Goal: Download file/media

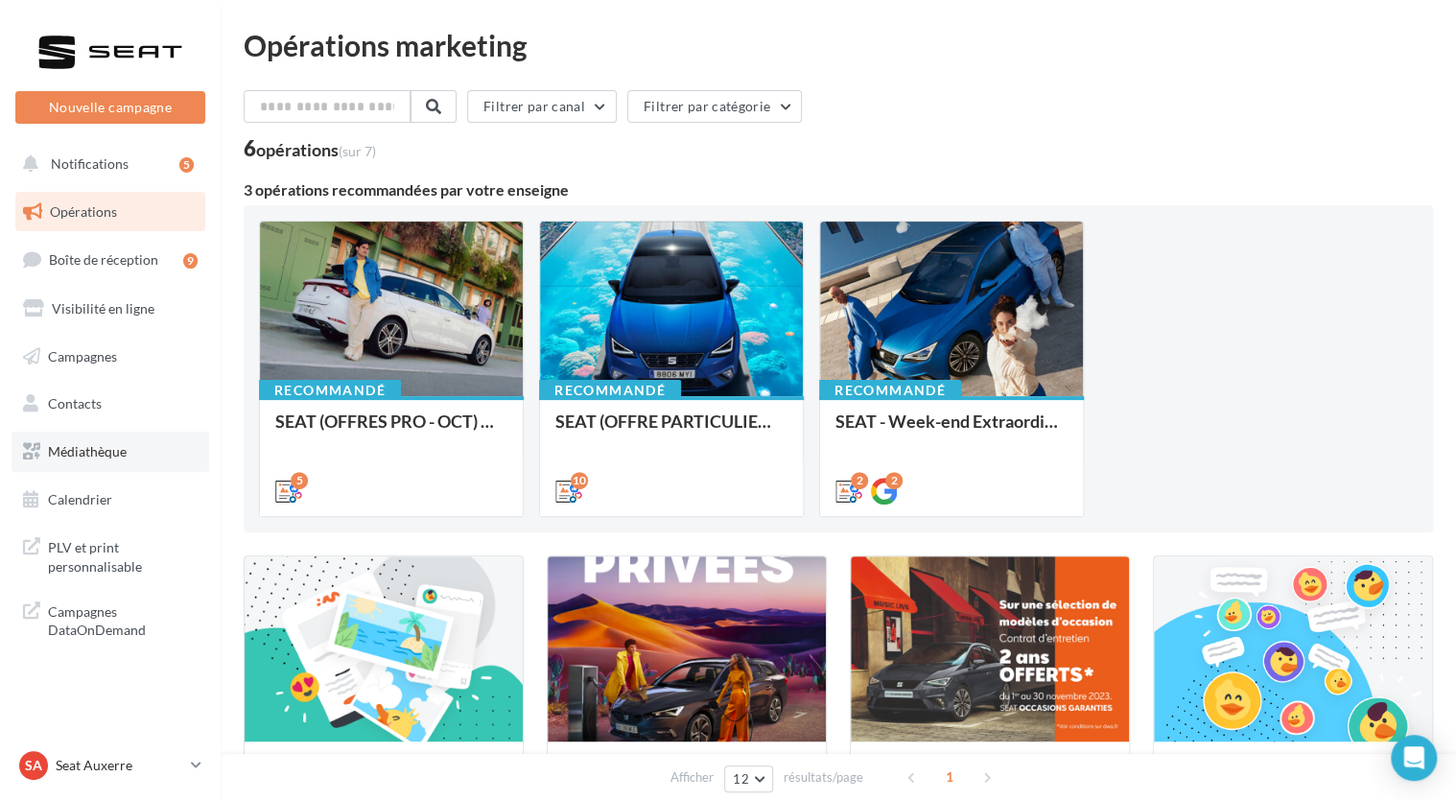
click at [89, 454] on span "Médiathèque" at bounding box center [87, 451] width 79 height 16
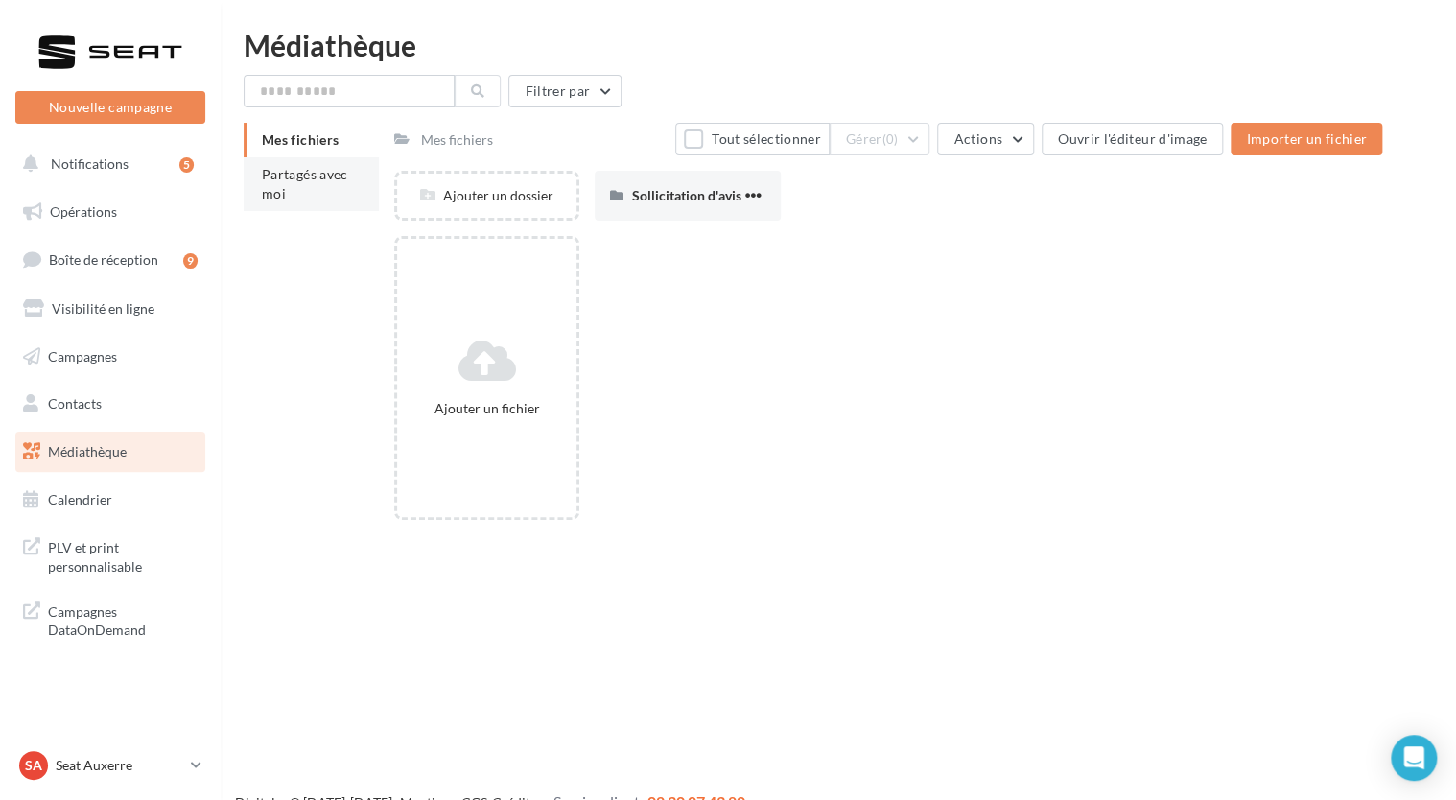
click at [342, 201] on li "Partagés avec moi" at bounding box center [311, 184] width 135 height 54
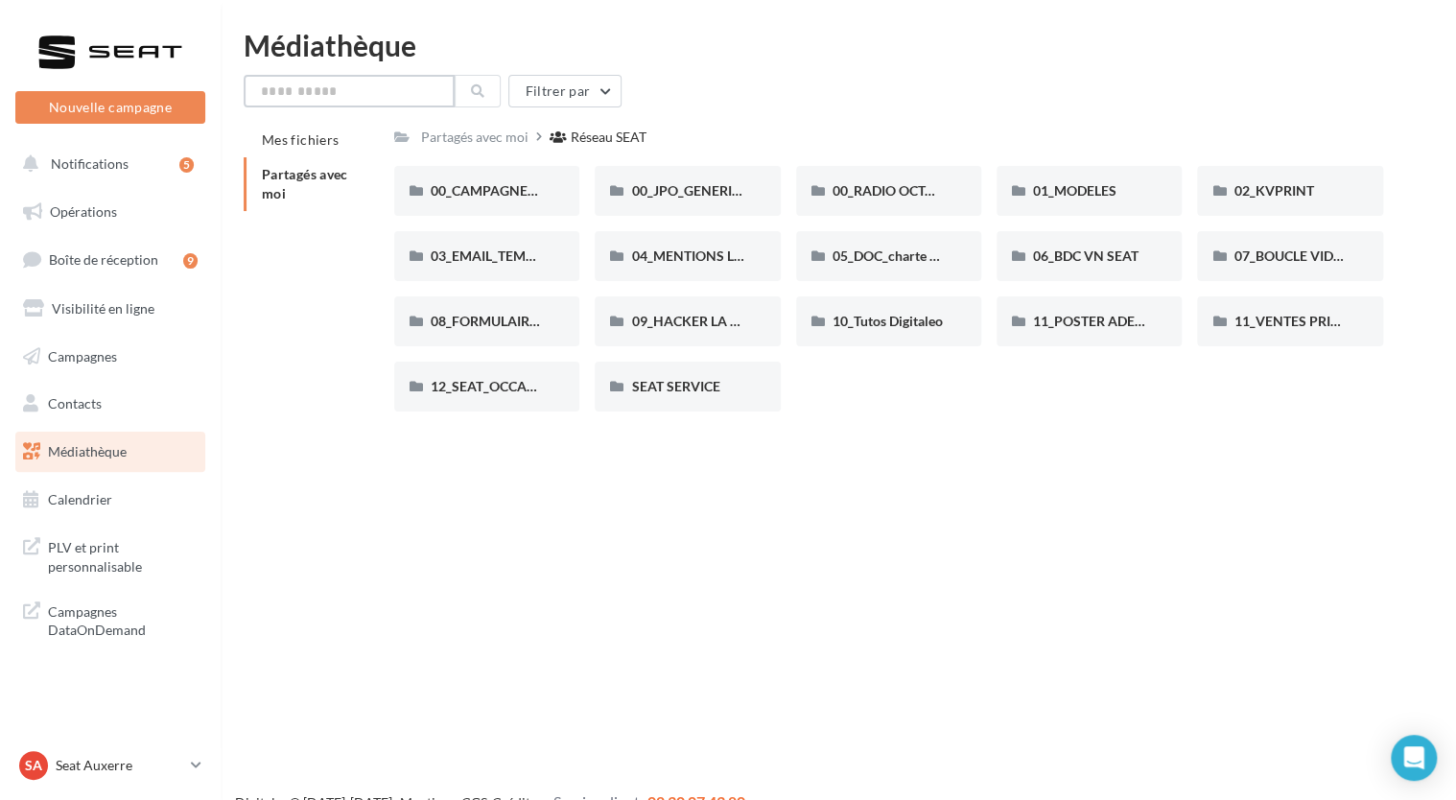
click at [369, 99] on input "text" at bounding box center [349, 91] width 211 height 33
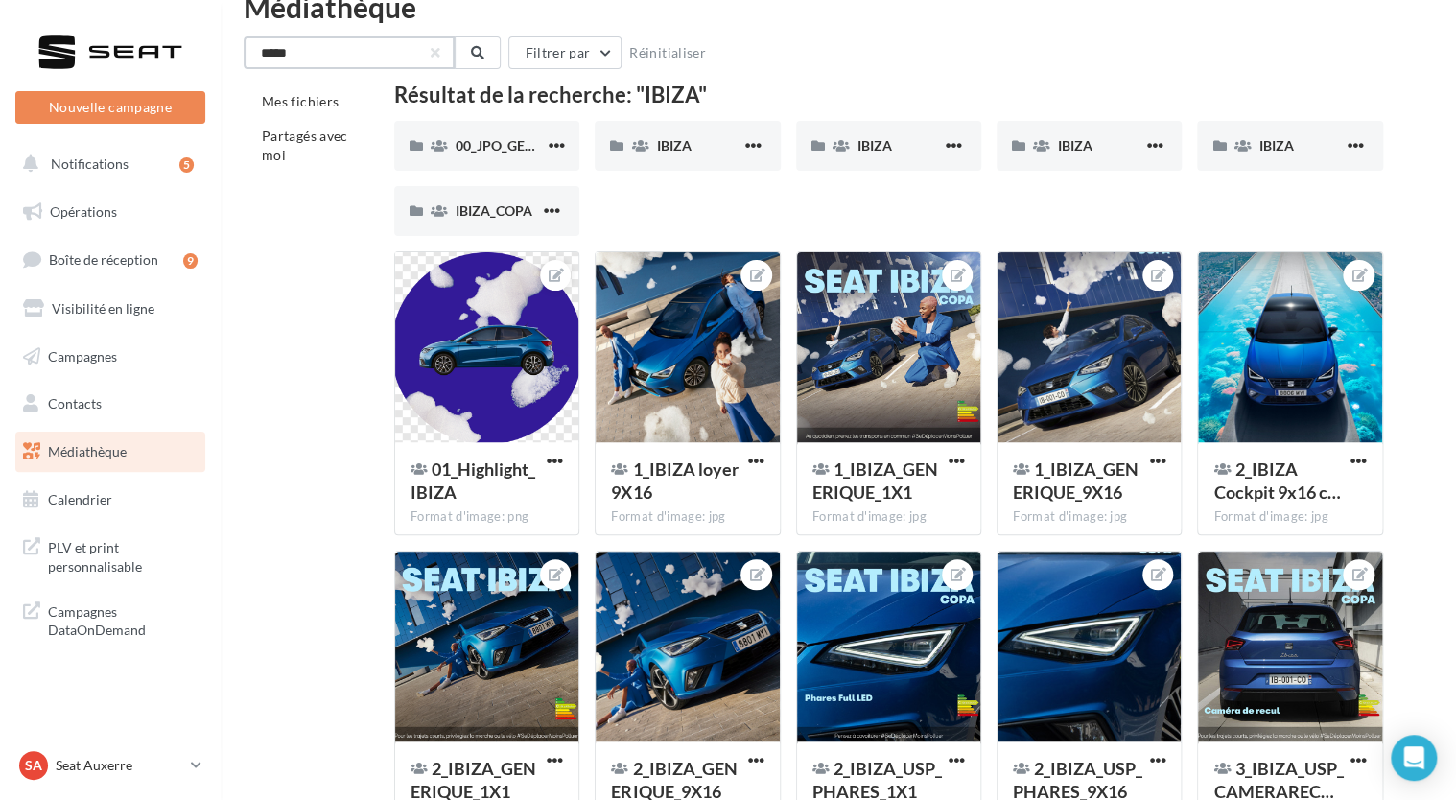
scroll to position [61, 0]
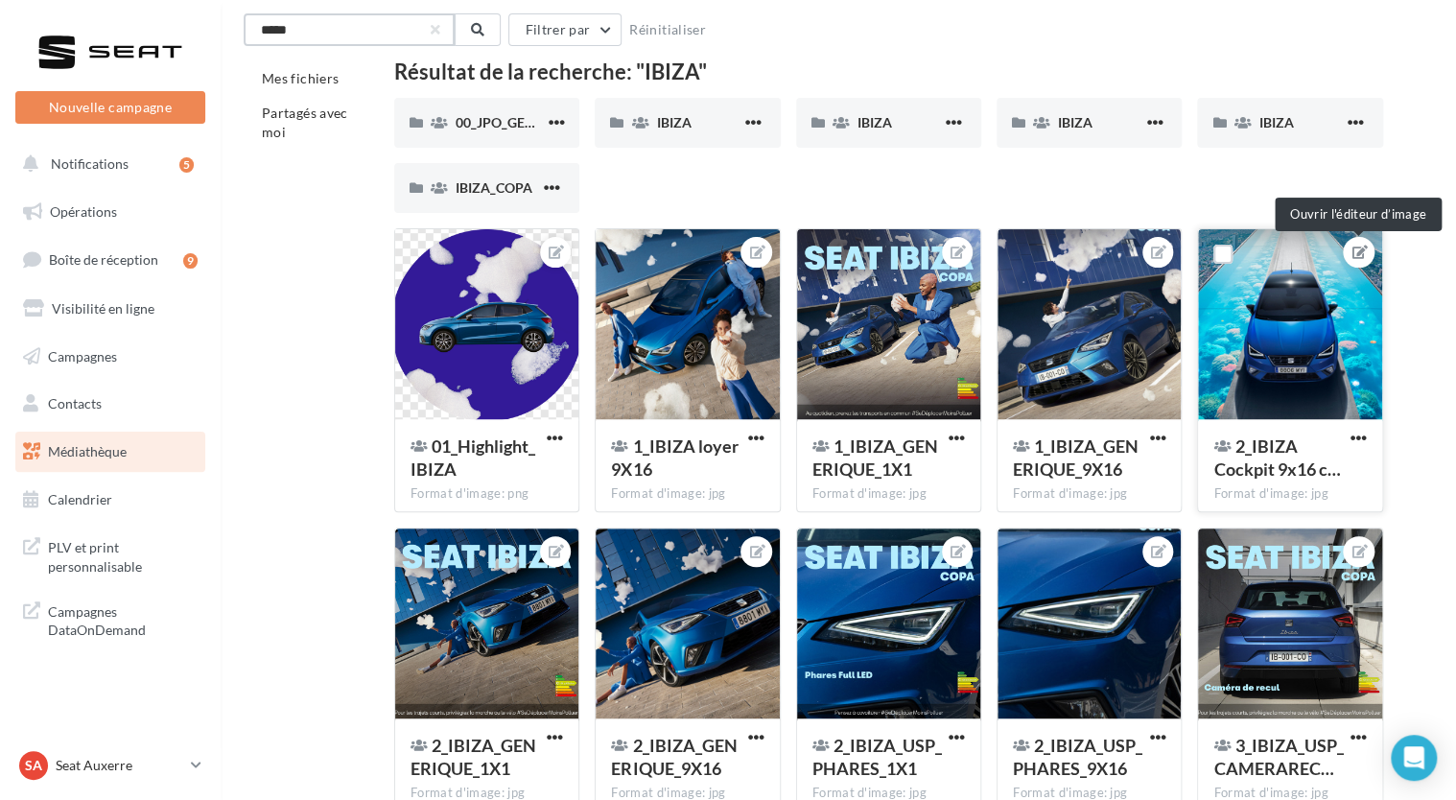
type input "*****"
click at [1363, 255] on icon at bounding box center [1359, 252] width 15 height 13
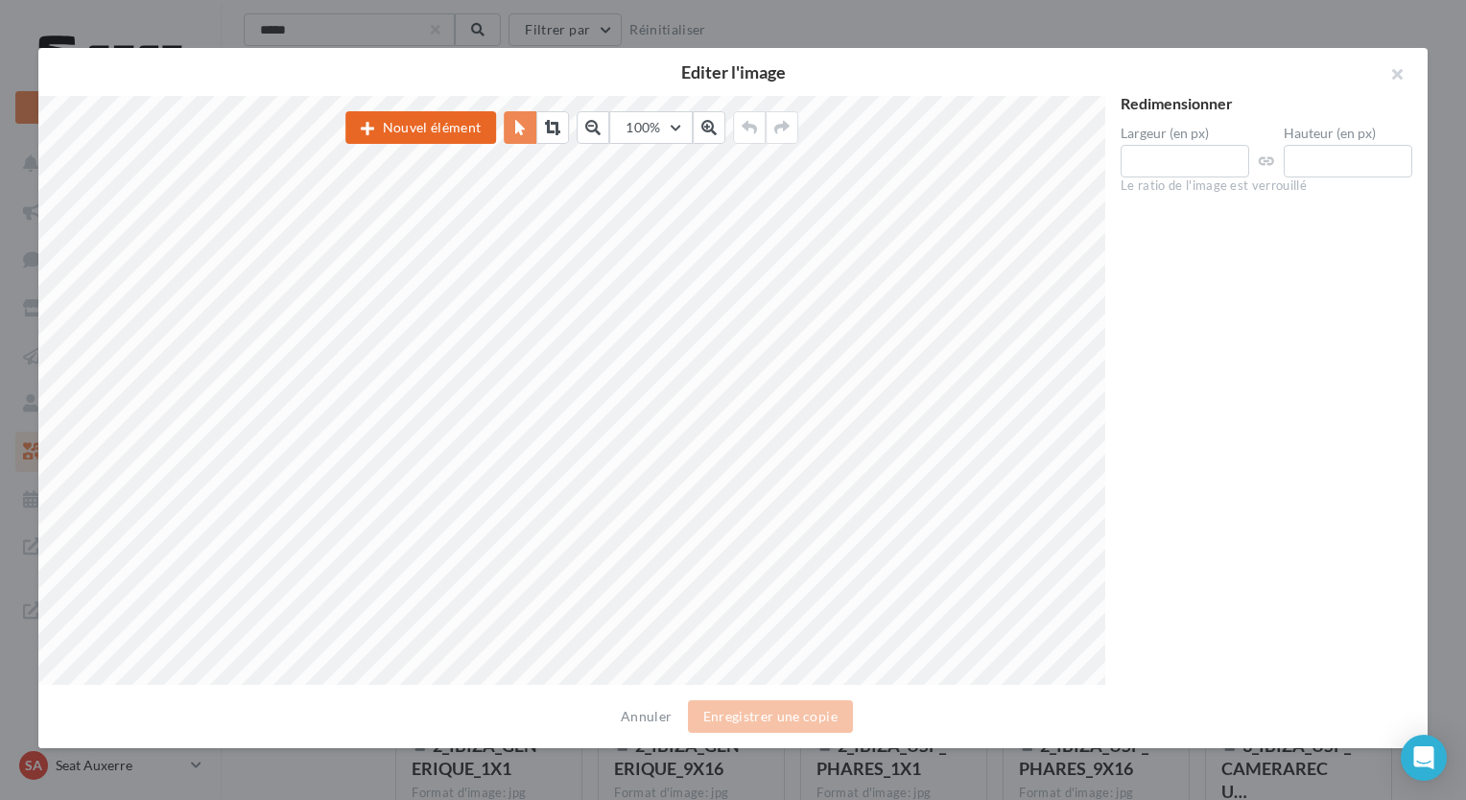
click at [433, 121] on button "Nouvel élément" at bounding box center [420, 127] width 151 height 33
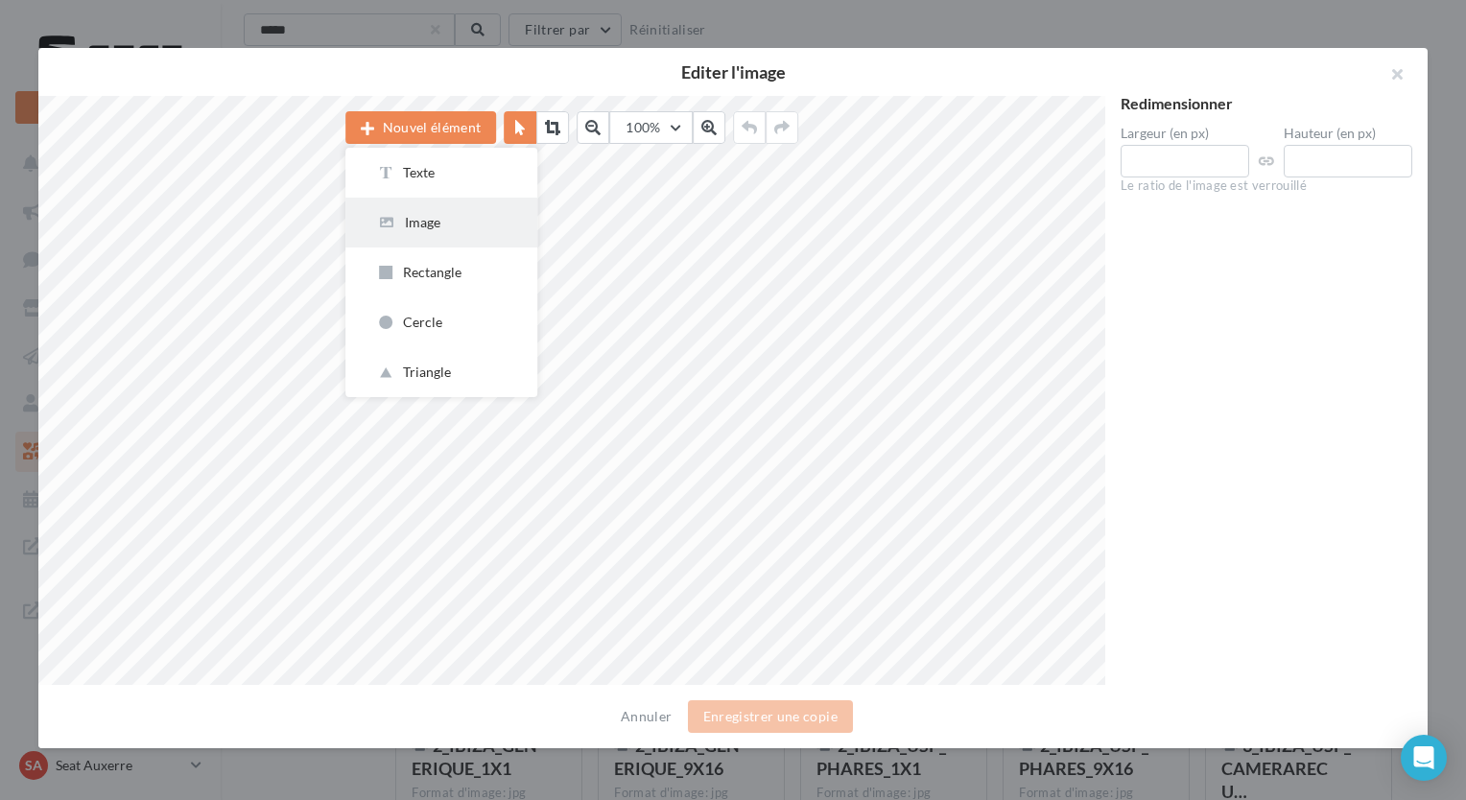
click at [437, 224] on div "Image" at bounding box center [441, 222] width 130 height 19
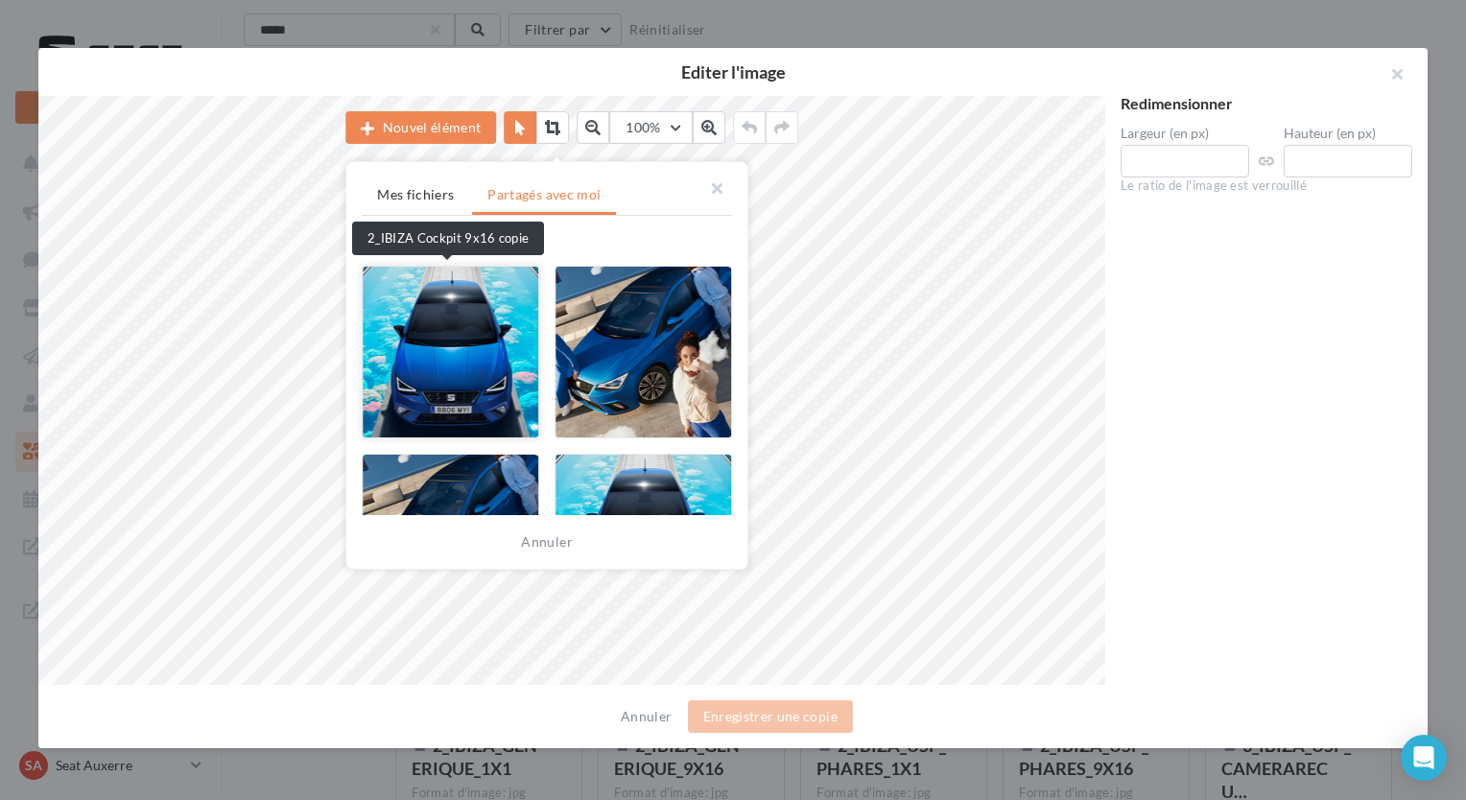
click at [445, 370] on div at bounding box center [450, 352] width 177 height 173
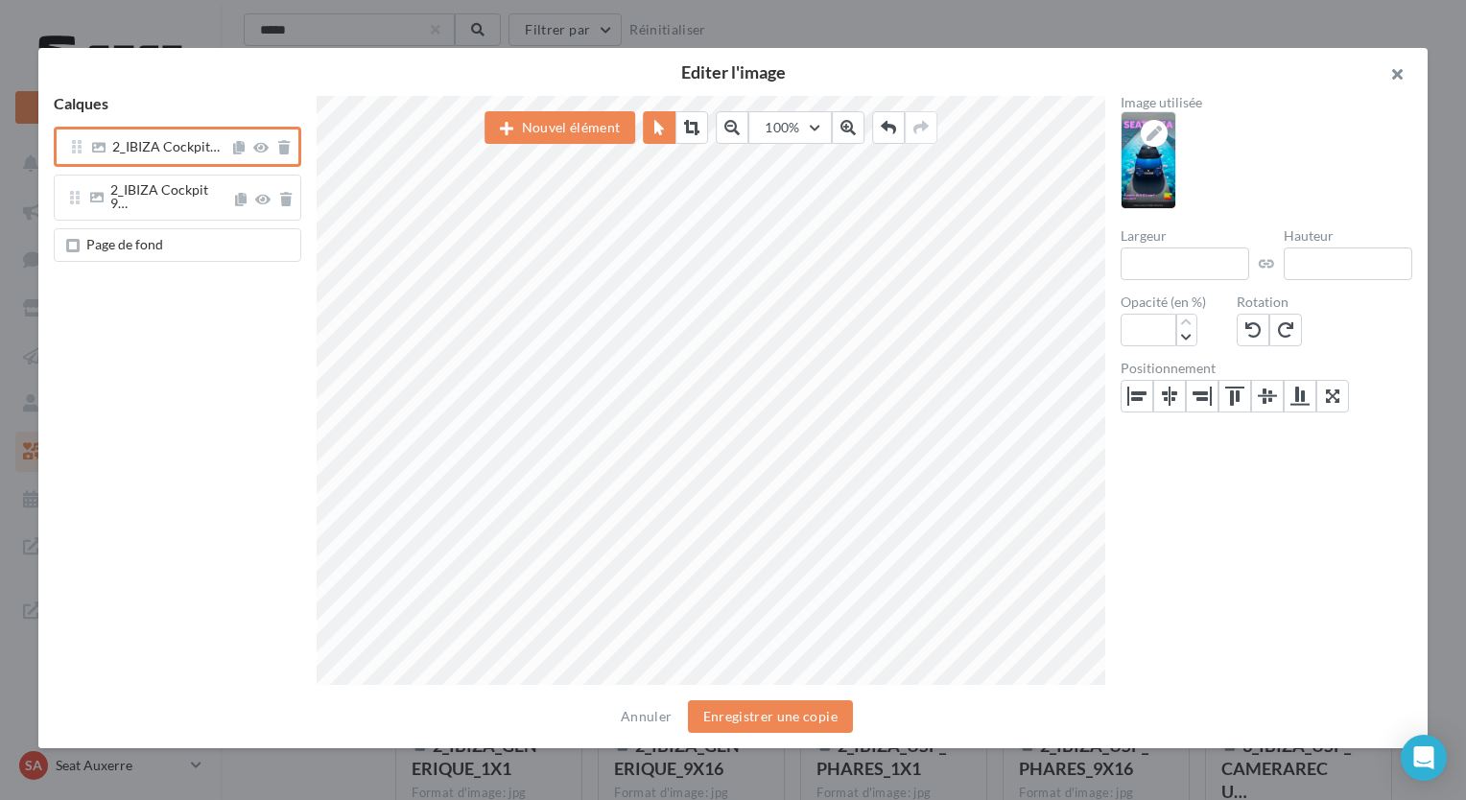
click at [1393, 73] on button "button" at bounding box center [1389, 77] width 77 height 58
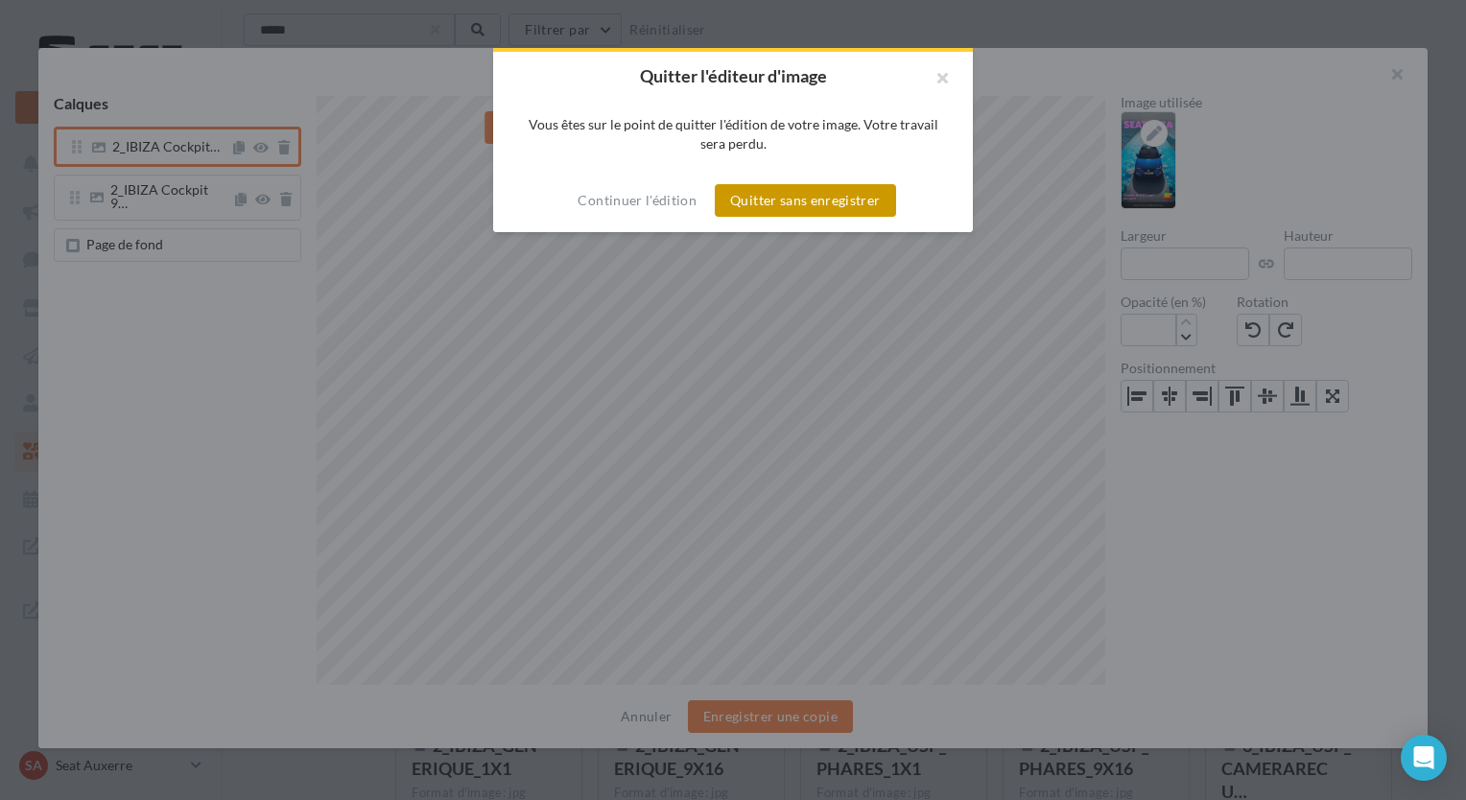
click at [822, 201] on button "Quitter sans enregistrer" at bounding box center [805, 200] width 180 height 33
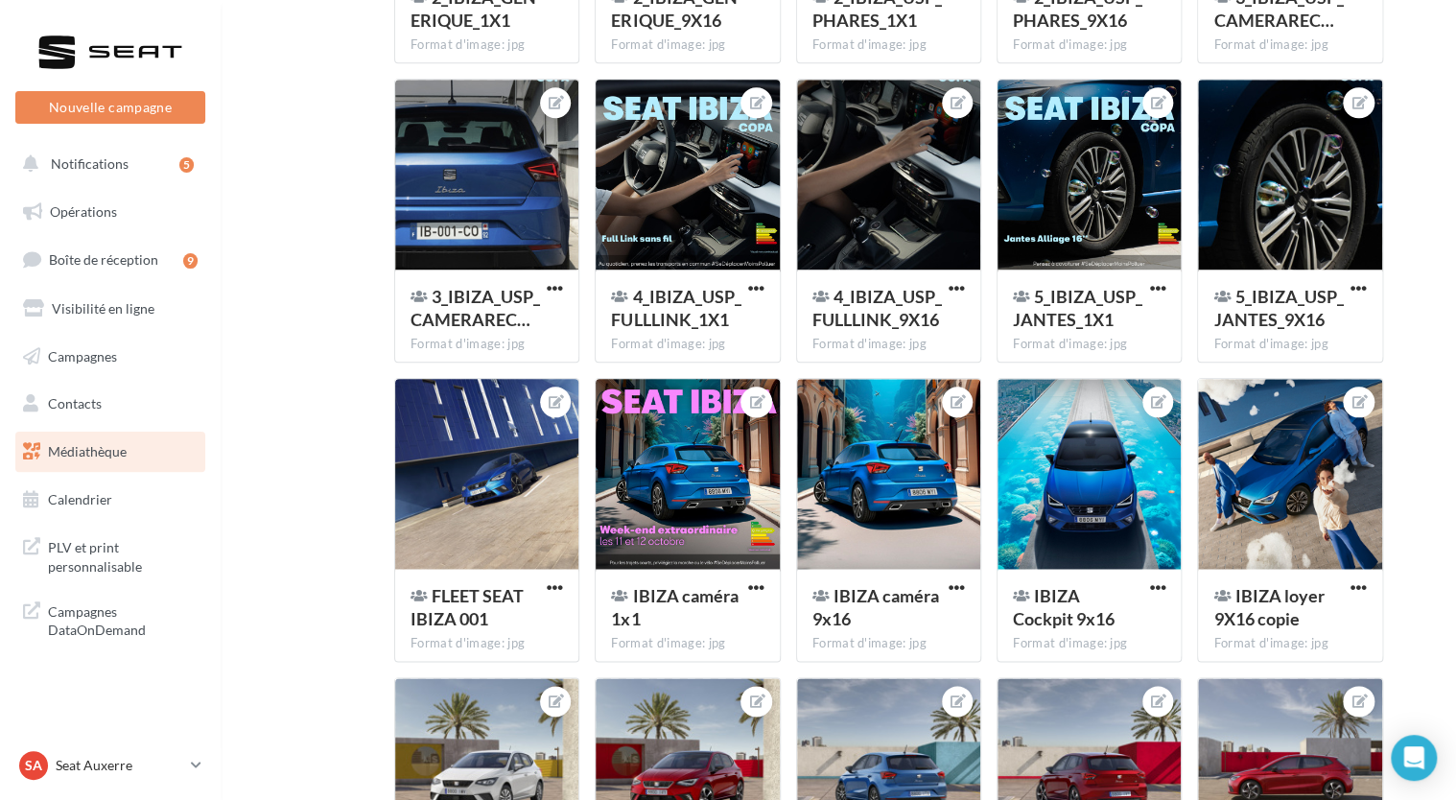
scroll to position [810, 0]
click at [1156, 393] on button at bounding box center [1157, 401] width 15 height 23
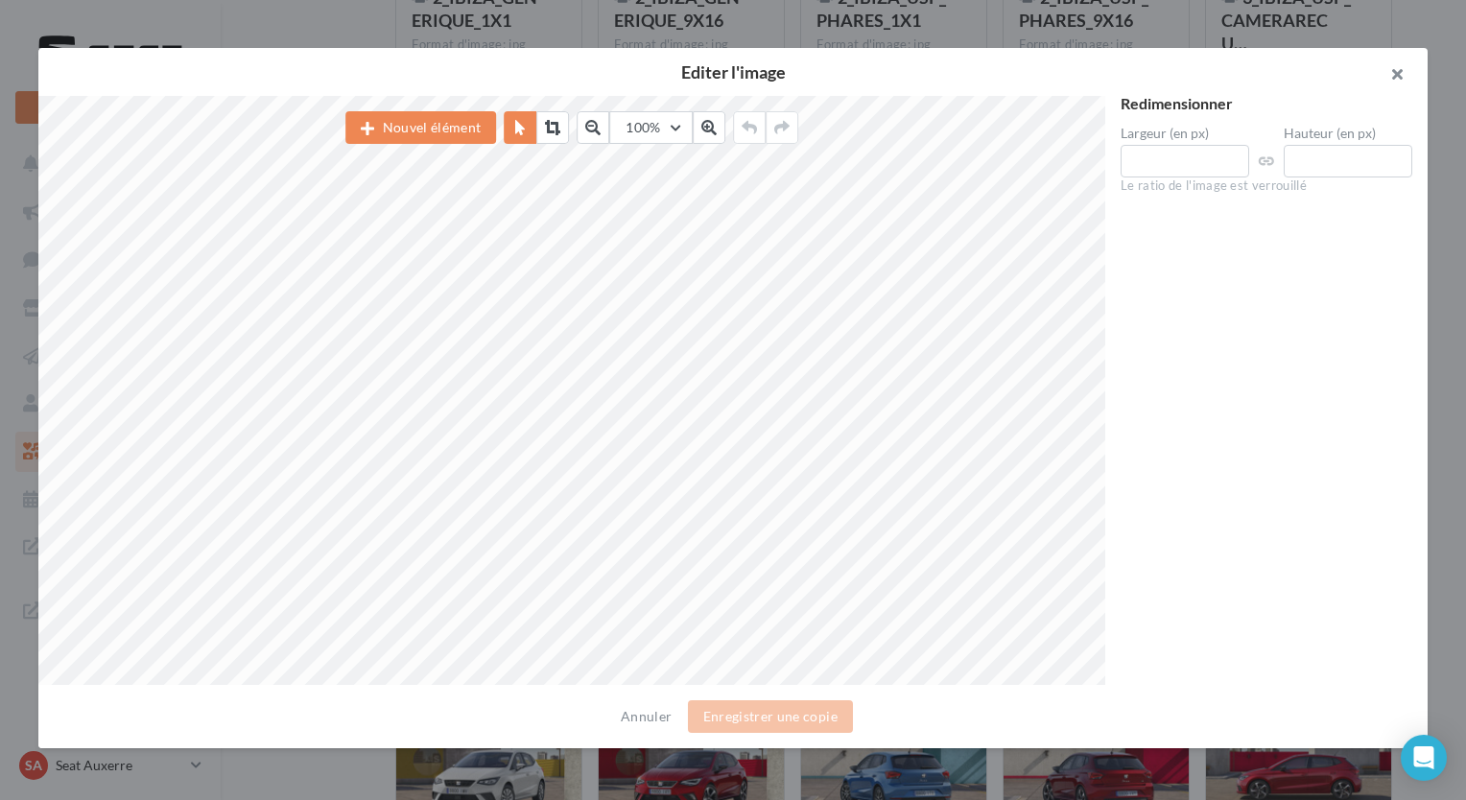
click at [1401, 69] on button "button" at bounding box center [1389, 77] width 77 height 58
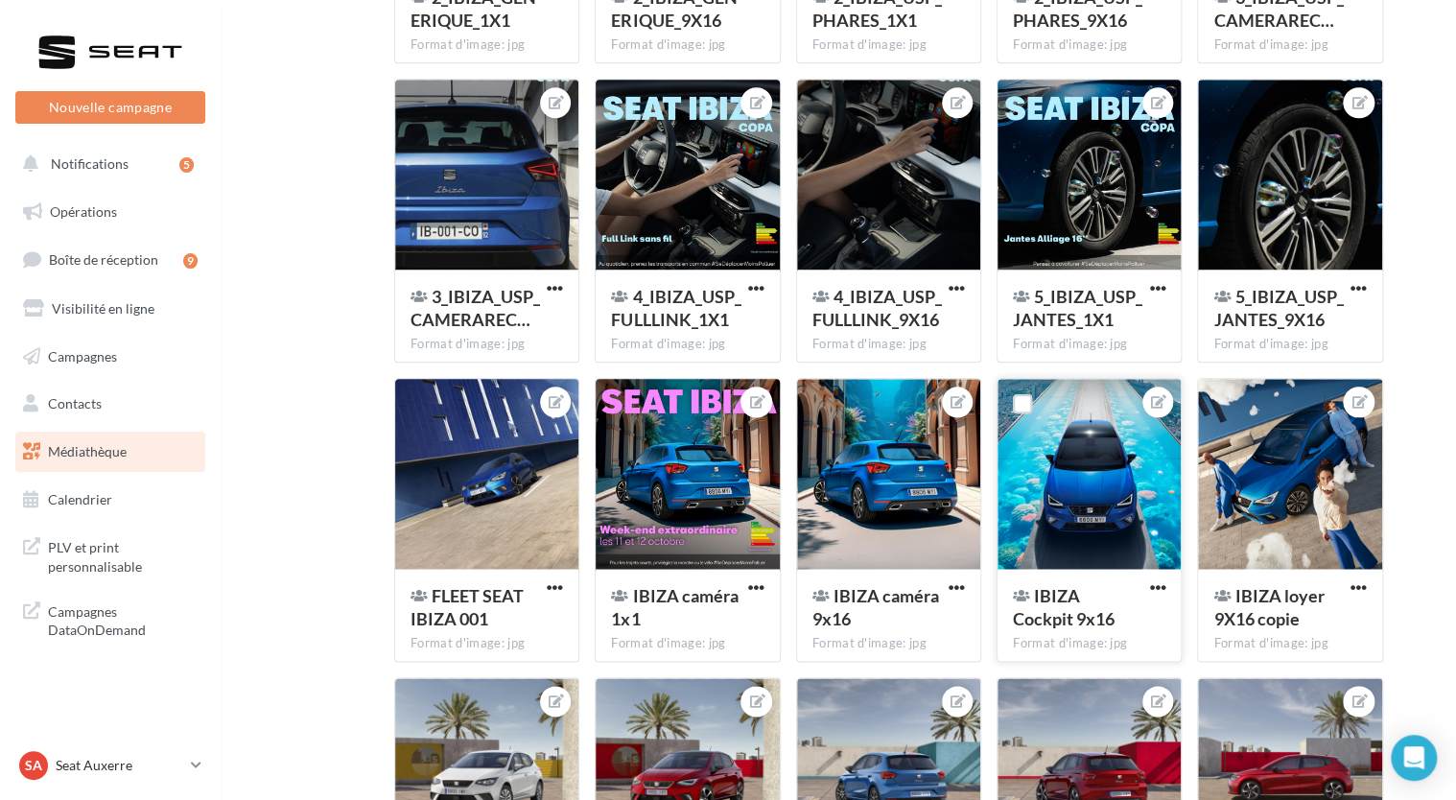
scroll to position [917, 0]
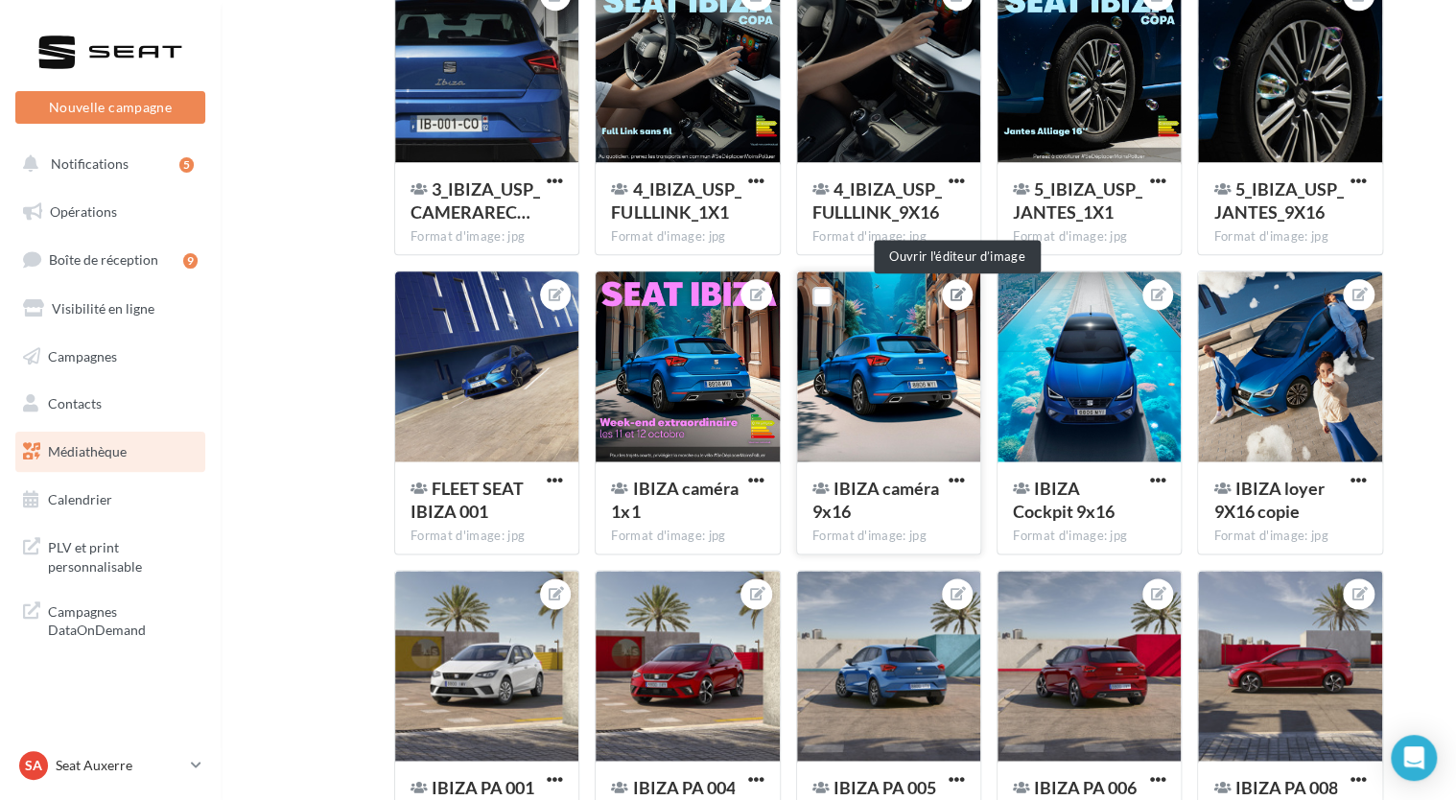
click at [955, 298] on icon at bounding box center [958, 294] width 15 height 13
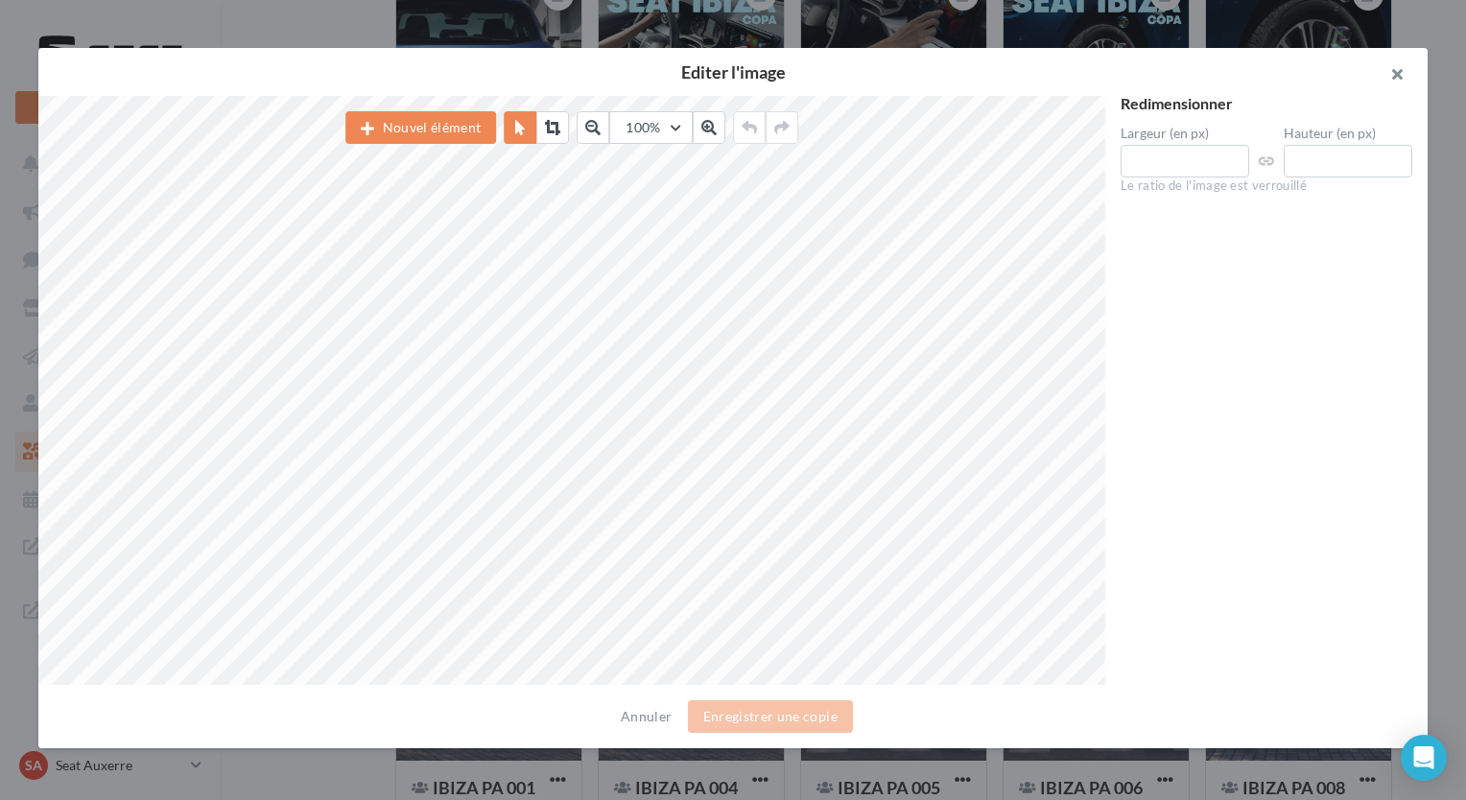
click at [1409, 73] on button "button" at bounding box center [1389, 77] width 77 height 58
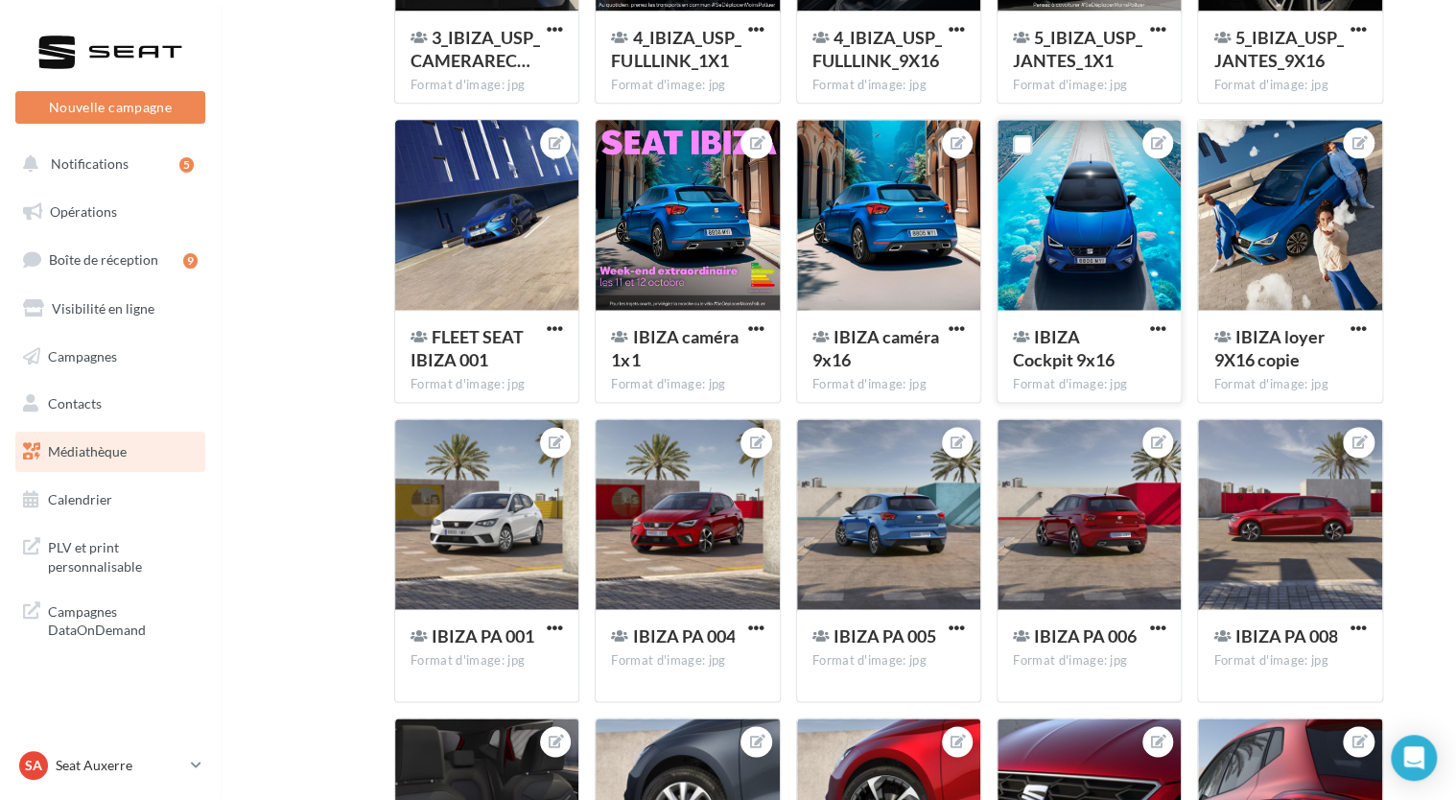
scroll to position [1076, 0]
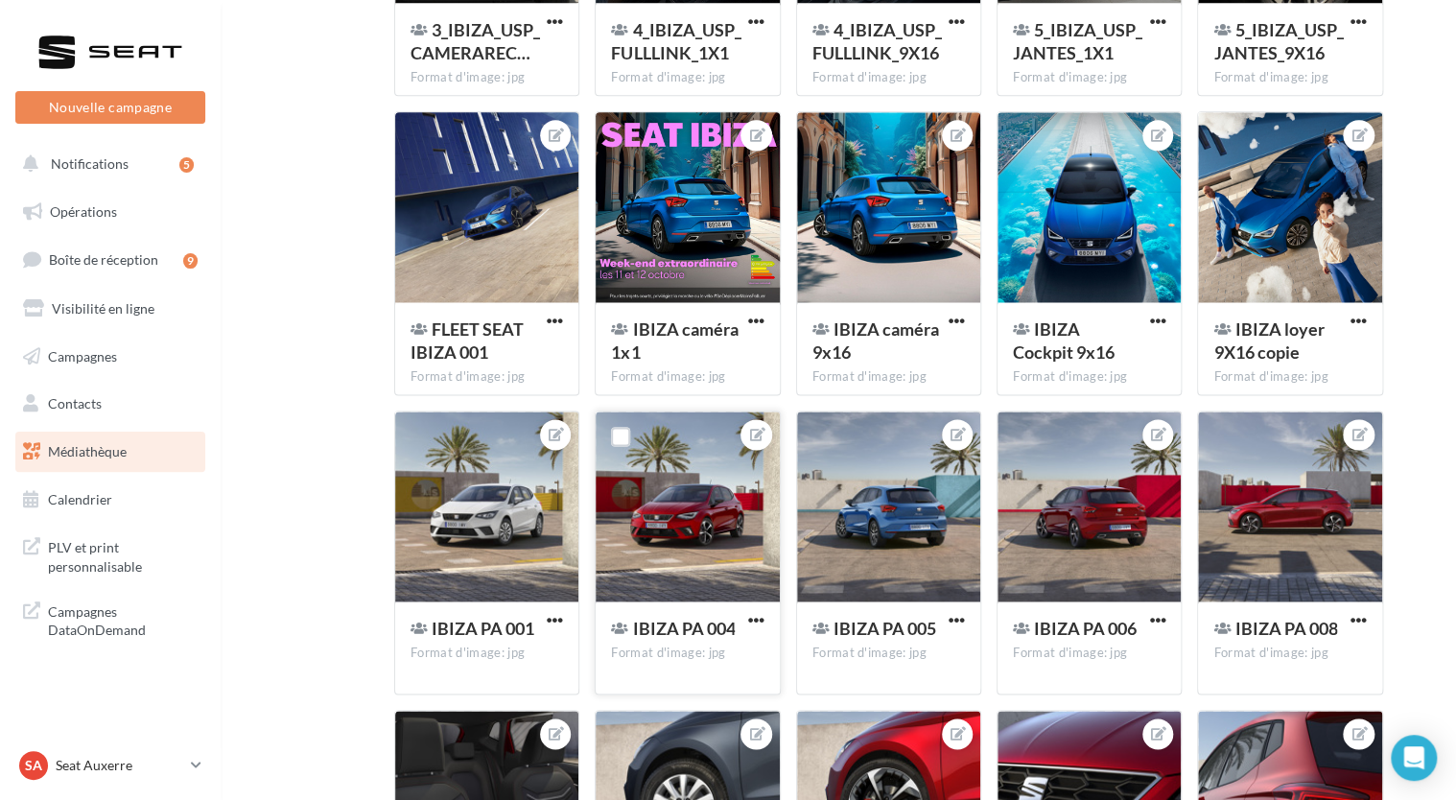
click at [747, 440] on div at bounding box center [756, 434] width 31 height 31
click at [761, 435] on icon at bounding box center [756, 434] width 15 height 13
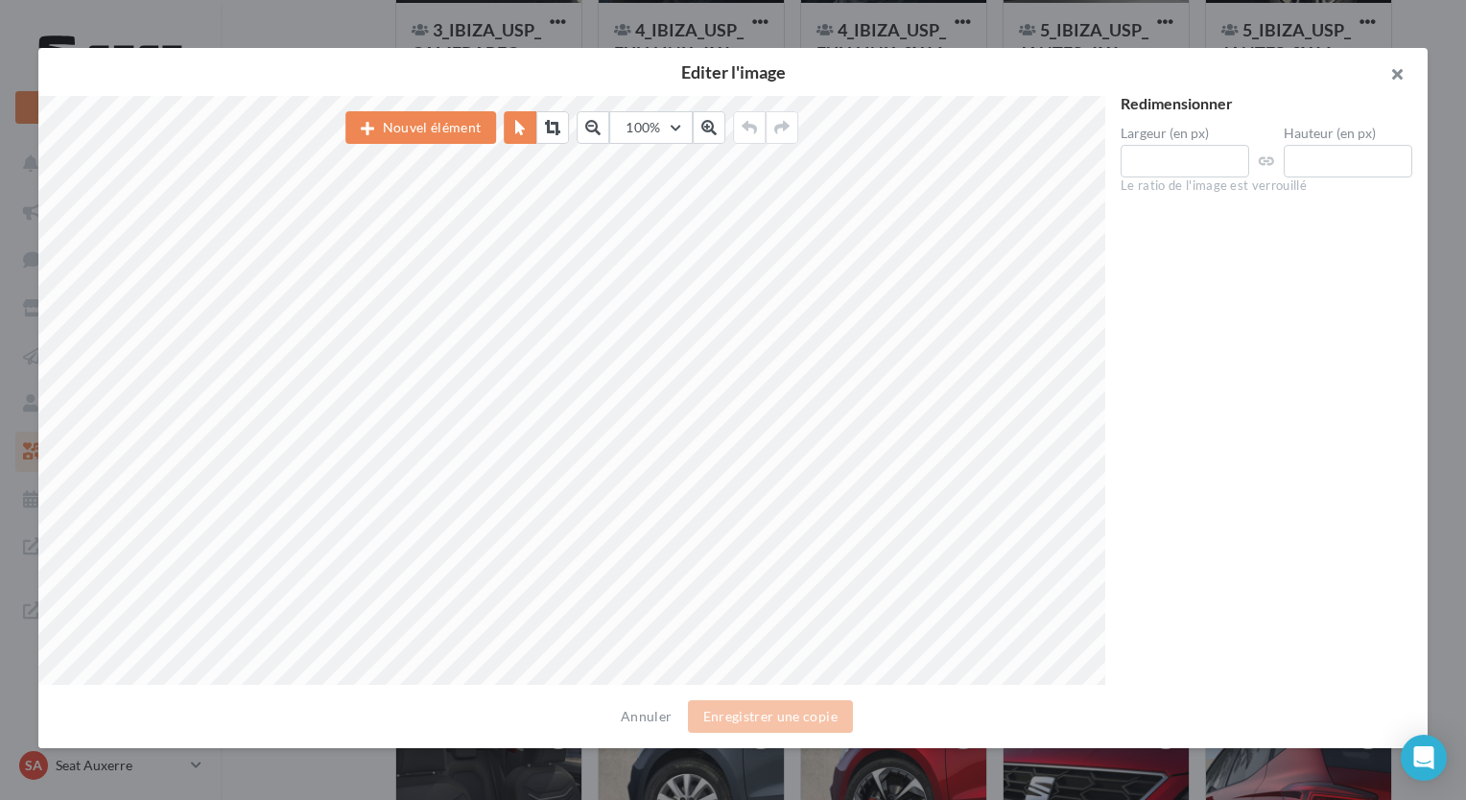
click at [1390, 73] on button "button" at bounding box center [1389, 77] width 77 height 58
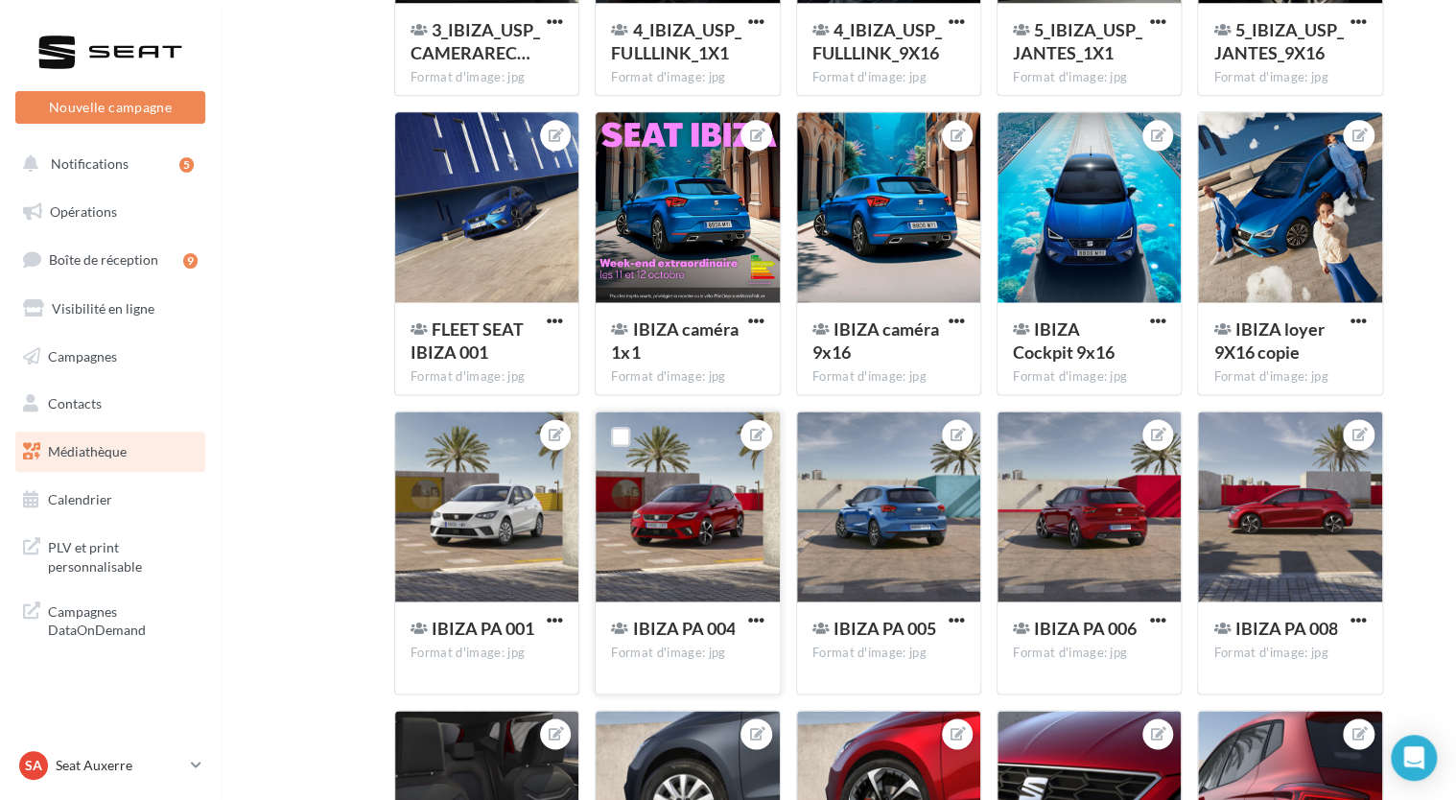
click at [684, 549] on div at bounding box center [687, 508] width 183 height 192
click at [756, 432] on icon at bounding box center [756, 434] width 15 height 13
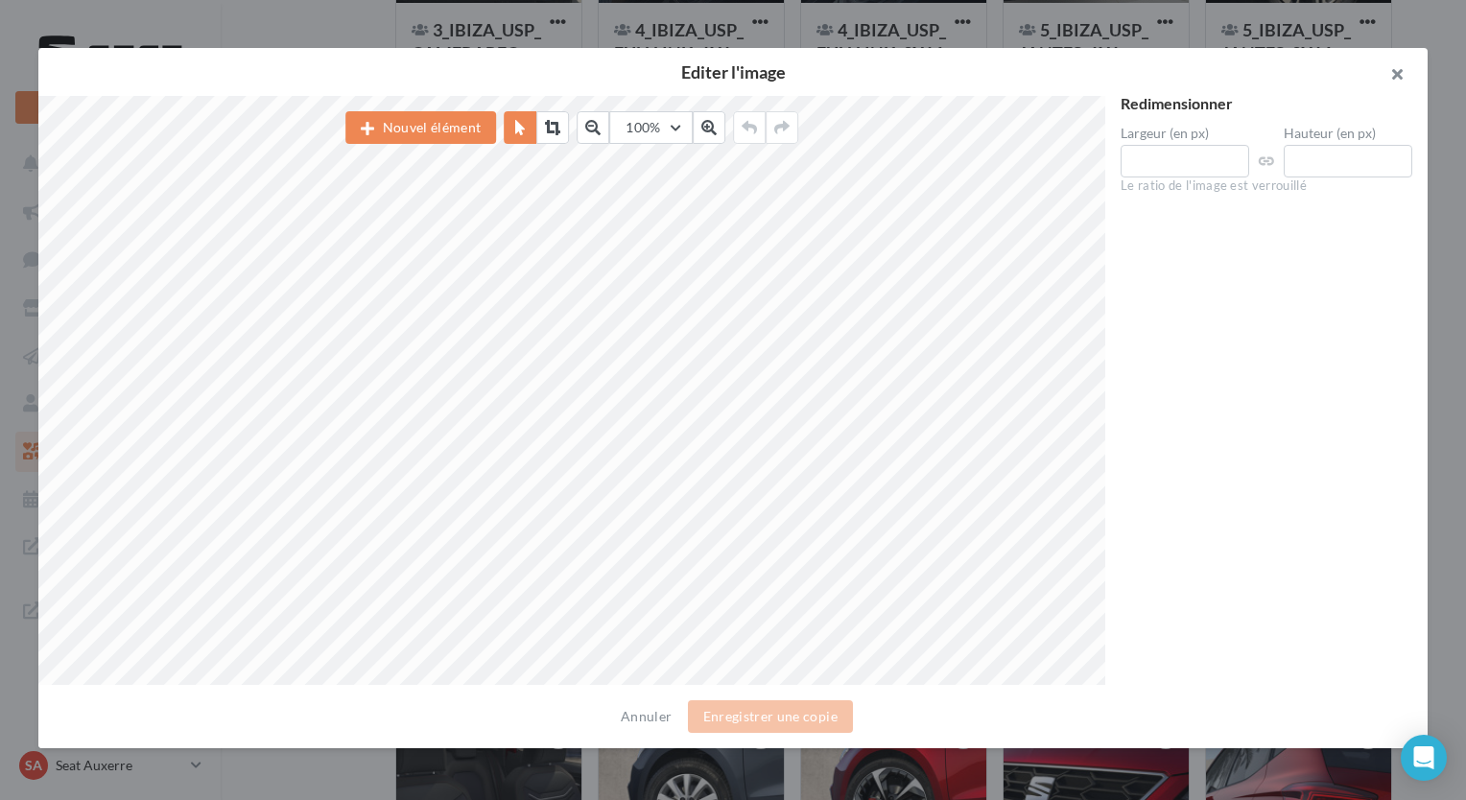
click at [1399, 64] on button "button" at bounding box center [1389, 77] width 77 height 58
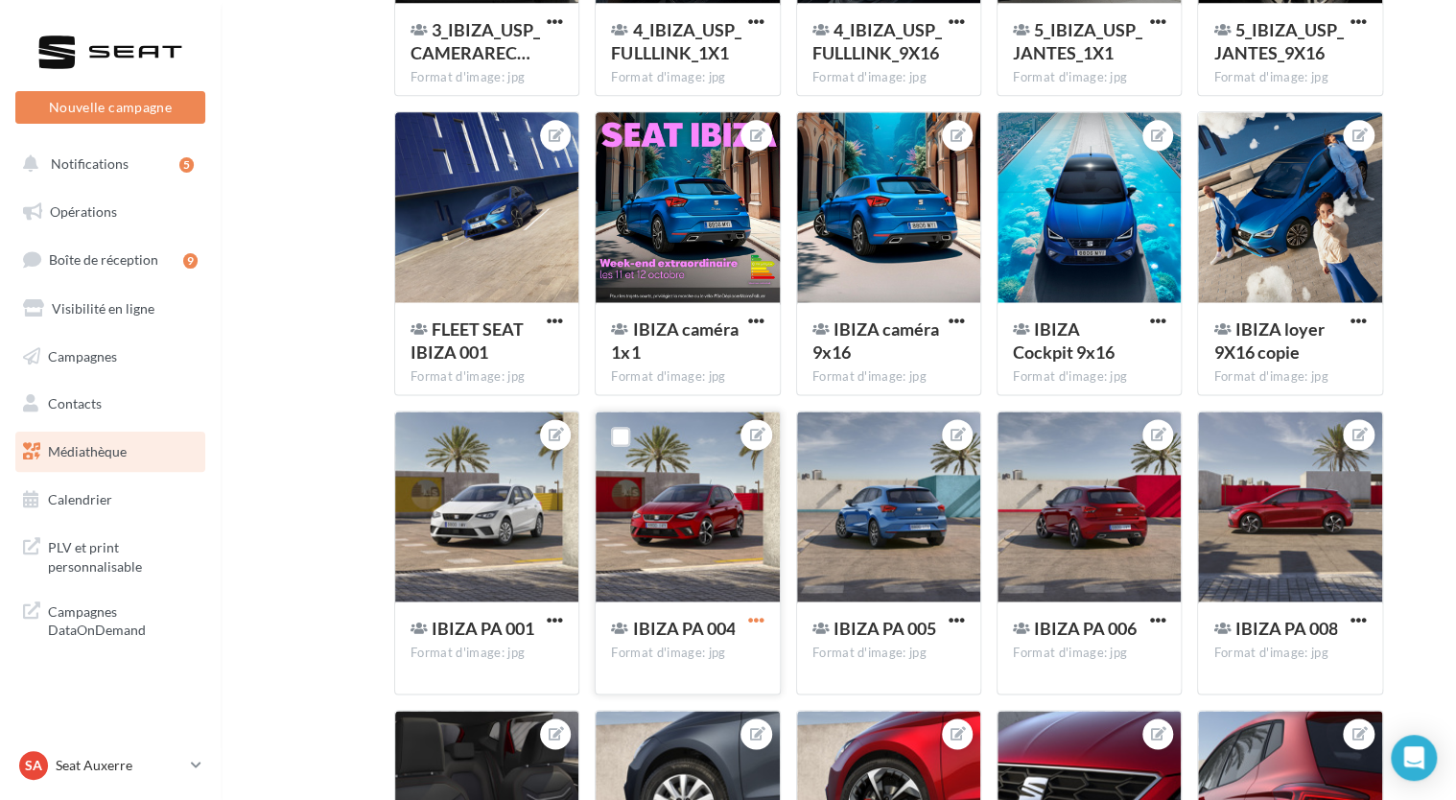
click at [752, 622] on span "button" at bounding box center [756, 620] width 16 height 16
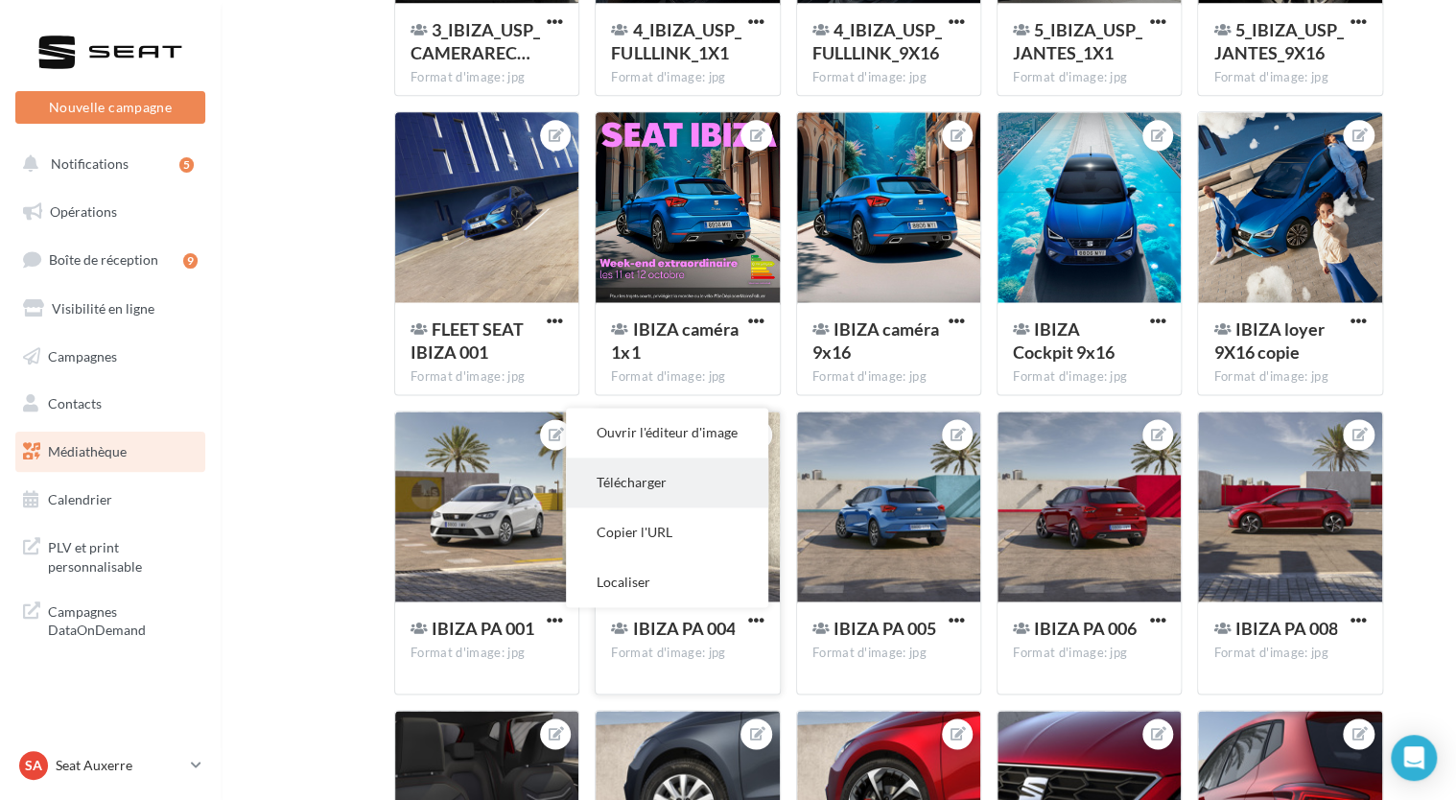
click at [665, 482] on button "Télécharger" at bounding box center [667, 483] width 202 height 50
